Goal: Find specific page/section: Find specific page/section

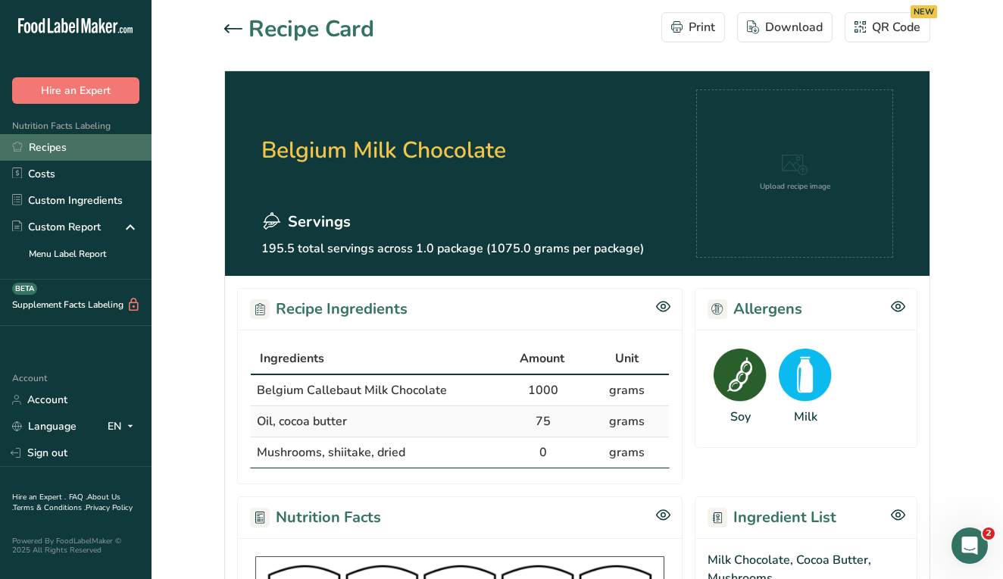
click at [53, 151] on link "Recipes" at bounding box center [75, 147] width 151 height 27
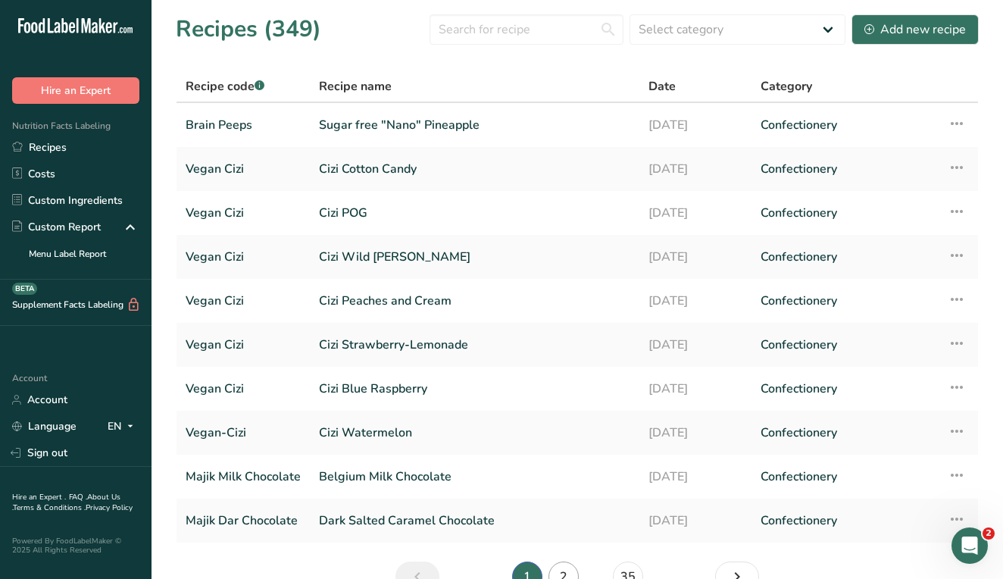
click at [562, 569] on link "2" at bounding box center [563, 576] width 30 height 30
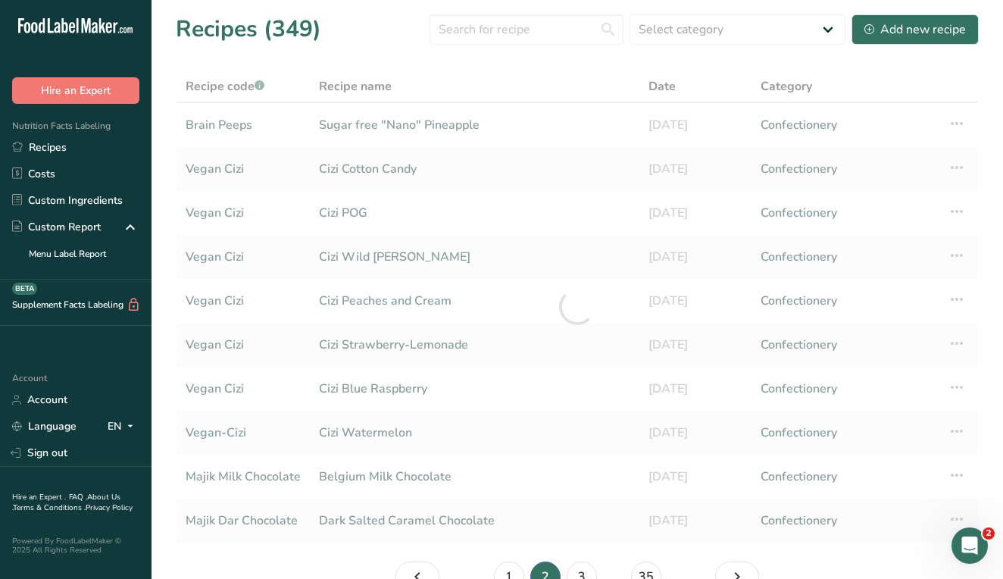
scroll to position [13, 0]
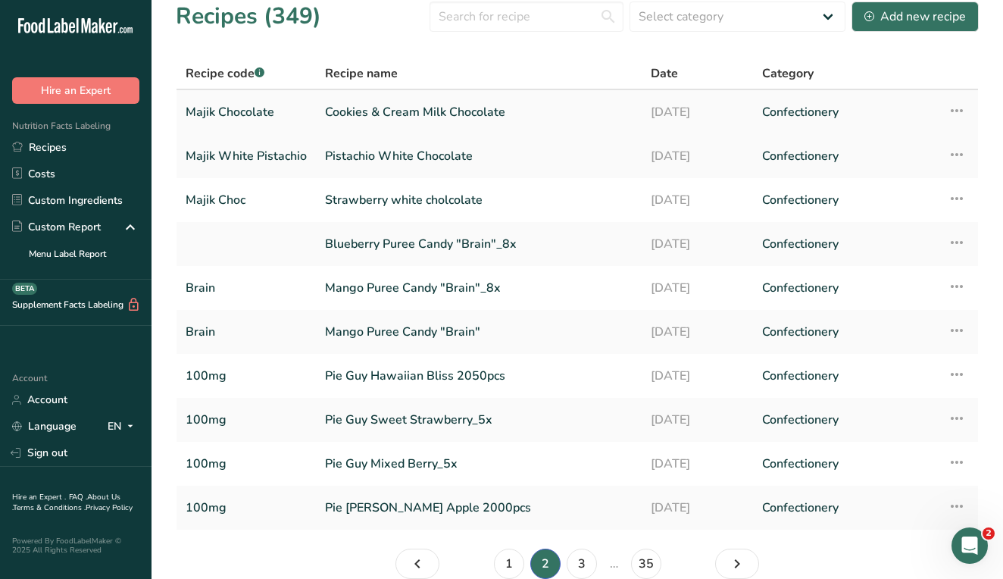
click at [604, 118] on link "Cookies & Cream Milk Chocolate" at bounding box center [478, 112] width 307 height 32
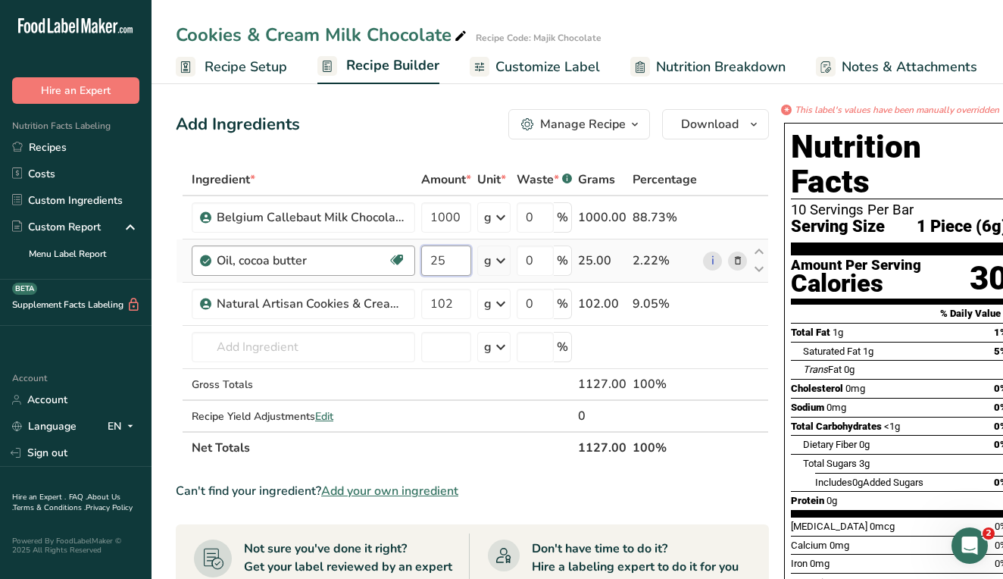
drag, startPoint x: 449, startPoint y: 257, endPoint x: 410, endPoint y: 262, distance: 38.9
click at [410, 262] on tr "Oil, cocoa butter Dairy free Gluten free Vegan Vegetarian Soy free 25 g Portion…" at bounding box center [471, 260] width 591 height 43
type input "50"
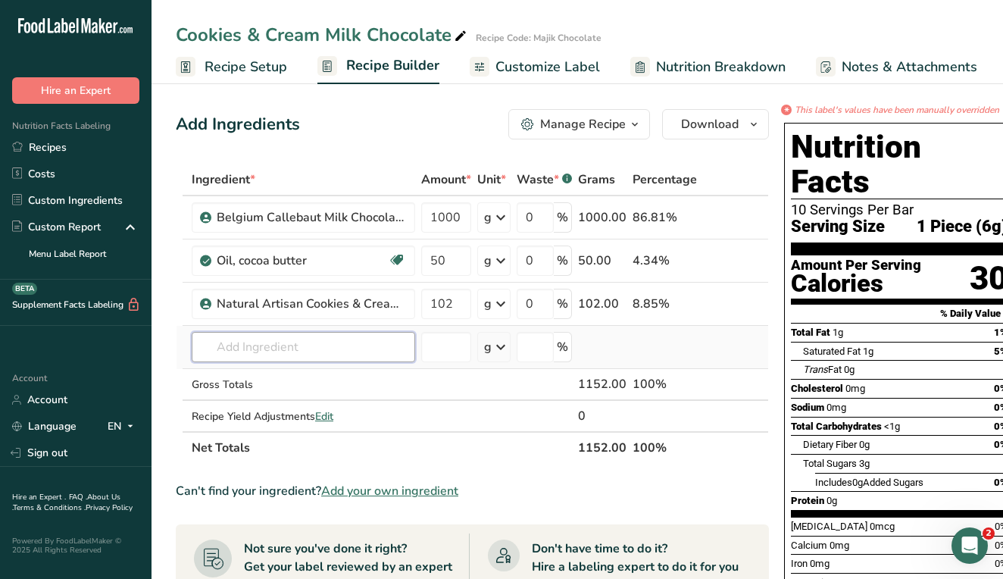
click at [399, 334] on div "Ingredient * Amount * Unit * Waste * .a-a{fill:#347362;}.b-a{fill:#fff;} Grams …" at bounding box center [472, 314] width 593 height 300
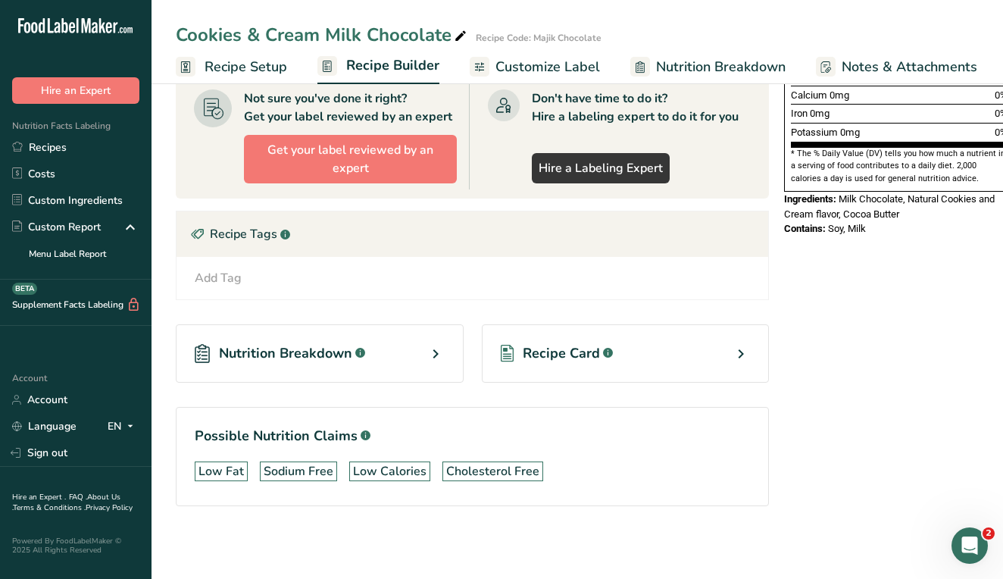
scroll to position [450, 0]
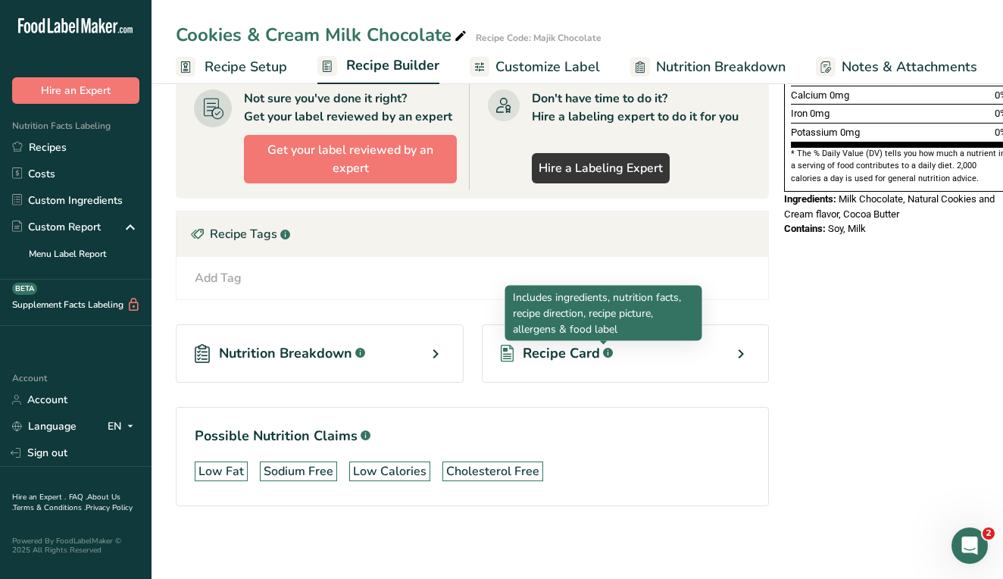
click at [613, 351] on div "Recipe Card .a-a{fill:#347362;}.b-a{fill:#fff;}" at bounding box center [626, 353] width 288 height 58
